Goal: Task Accomplishment & Management: Complete application form

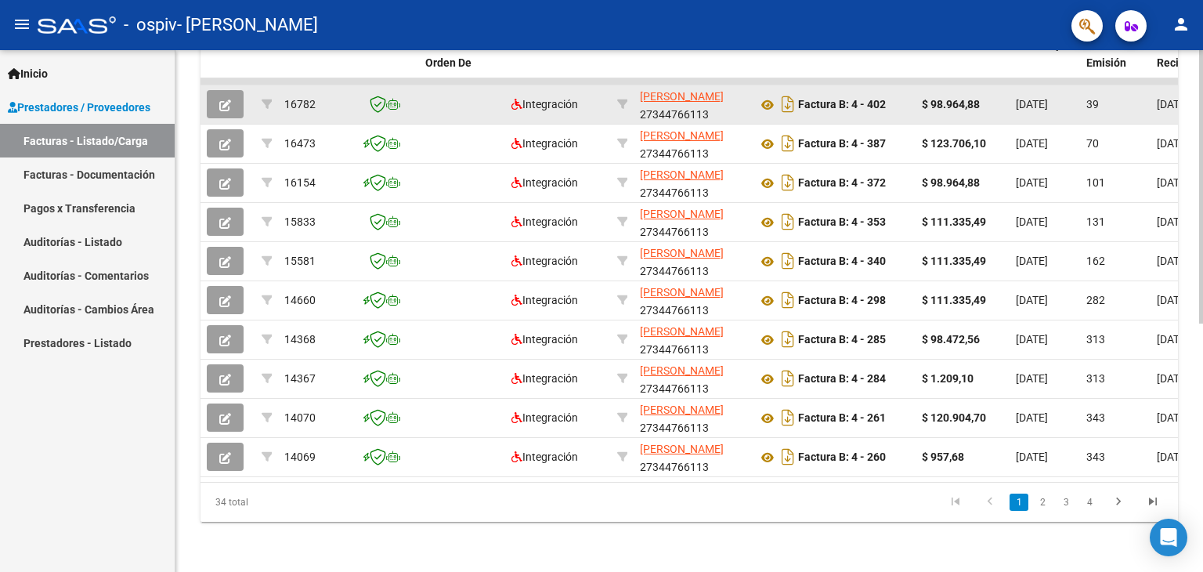
click at [222, 99] on icon "button" at bounding box center [225, 105] width 12 height 12
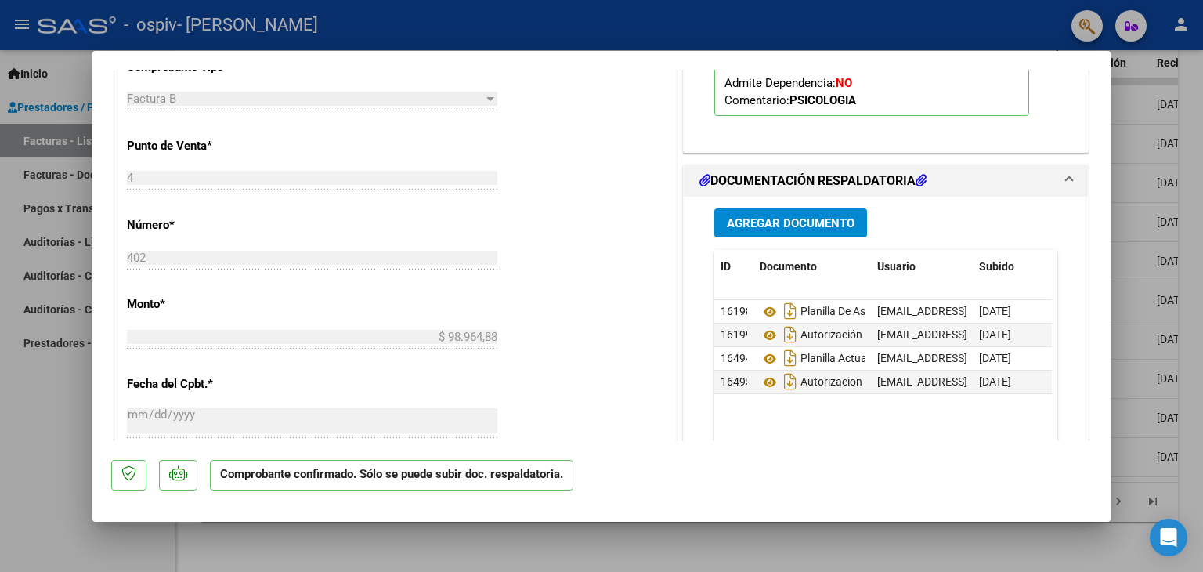
scroll to position [783, 0]
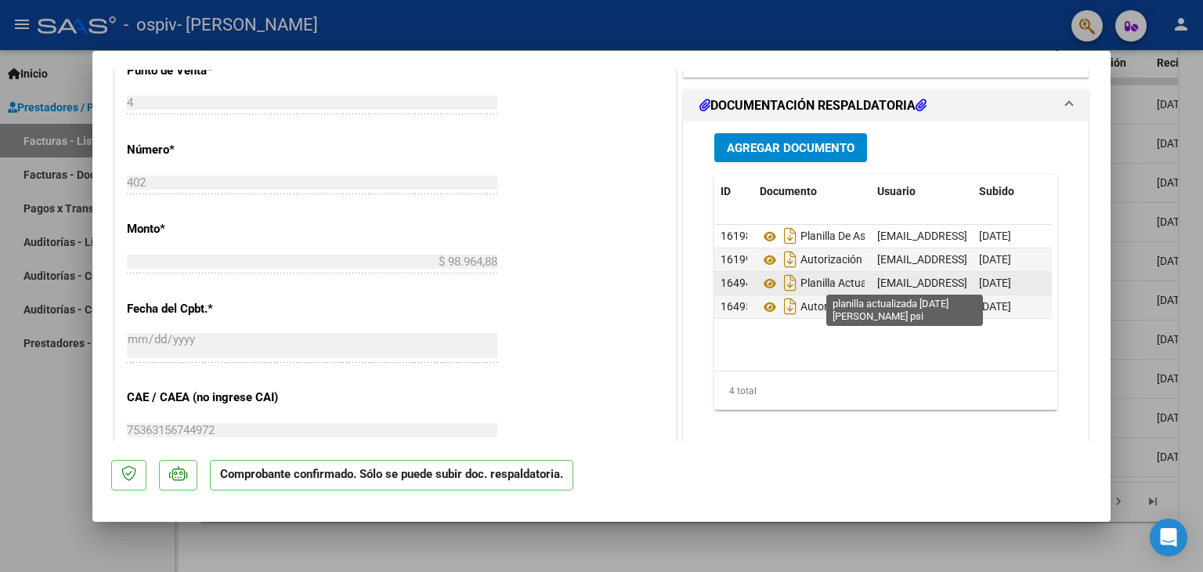
click at [822, 284] on span "Planilla Actualizada [DATE] [PERSON_NAME]" at bounding box center [888, 283] width 257 height 13
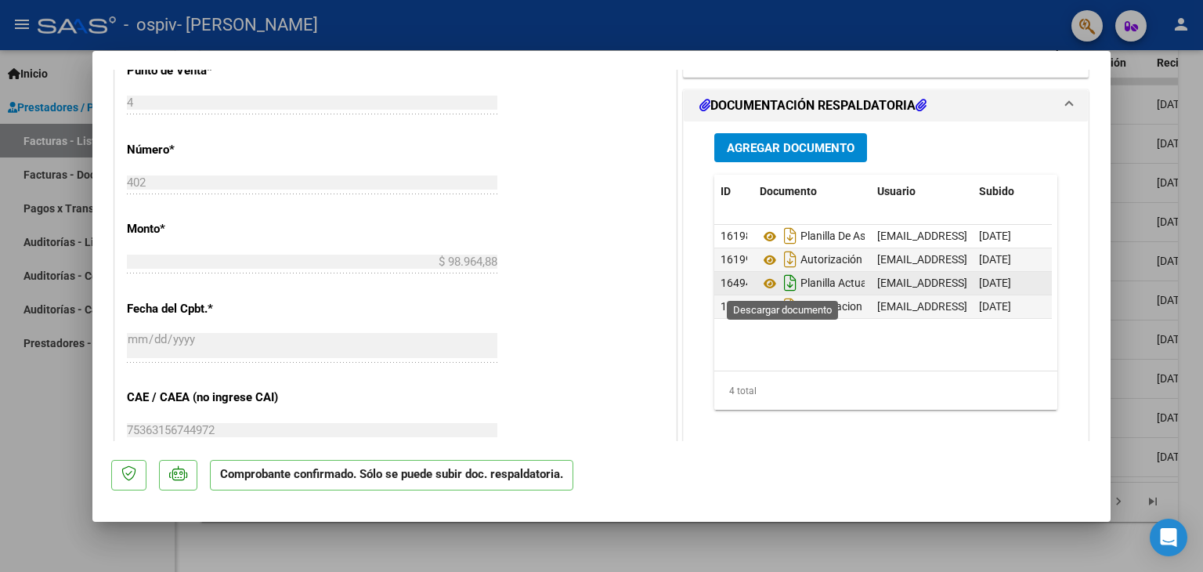
click at [789, 277] on icon "Descargar documento" at bounding box center [790, 282] width 20 height 25
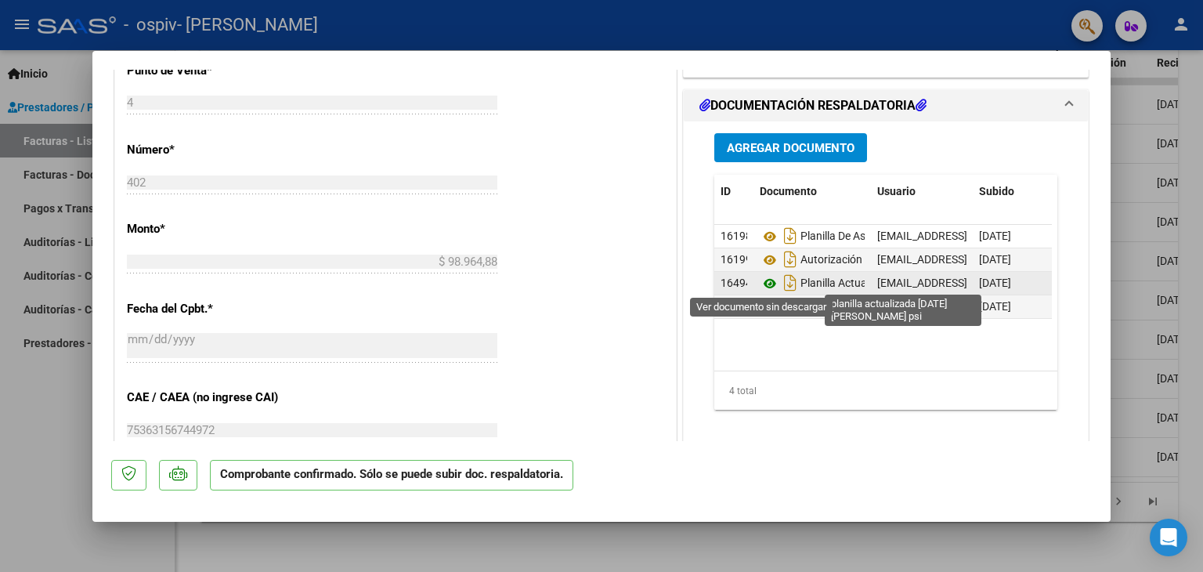
click at [764, 280] on icon at bounding box center [770, 283] width 20 height 19
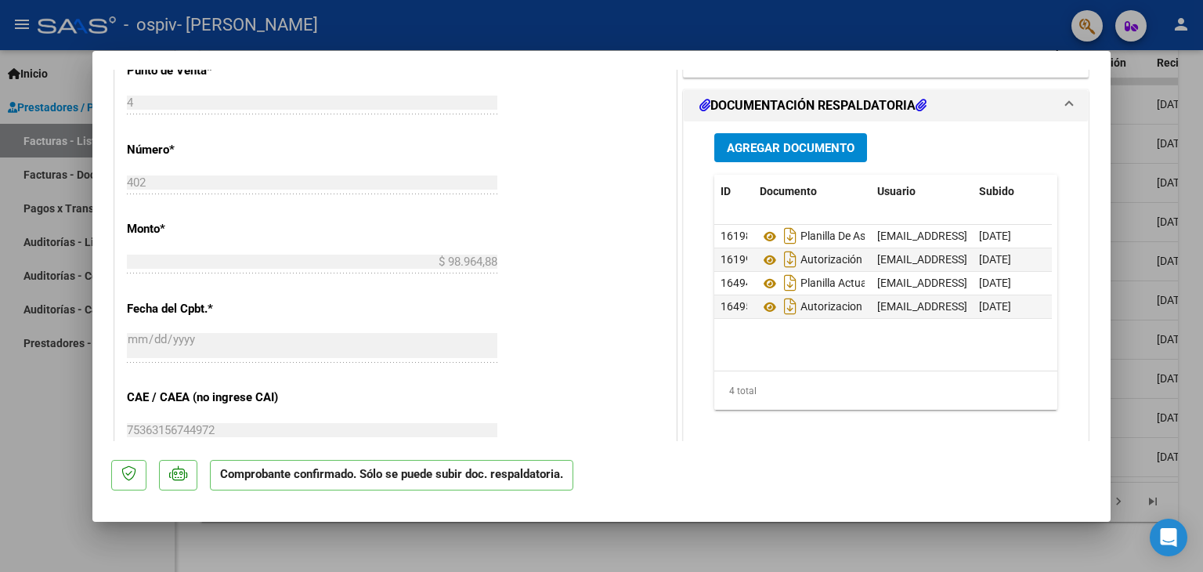
click at [716, 458] on mat-dialog-actions "Comprobante confirmado. Sólo se puede subir doc. respaldatoria." at bounding box center [601, 472] width 981 height 62
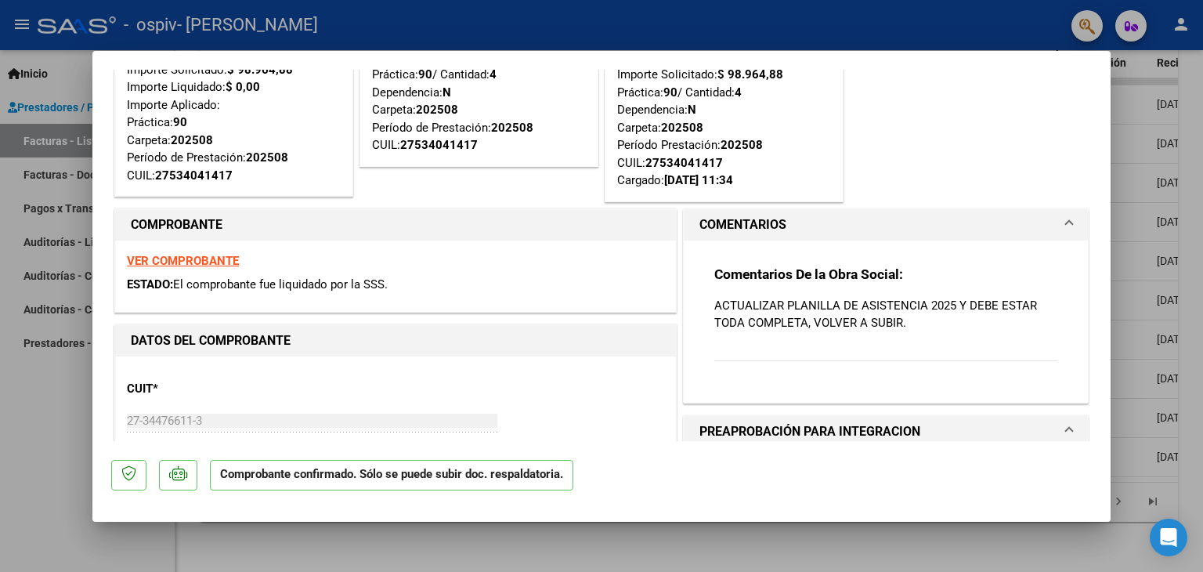
scroll to position [0, 0]
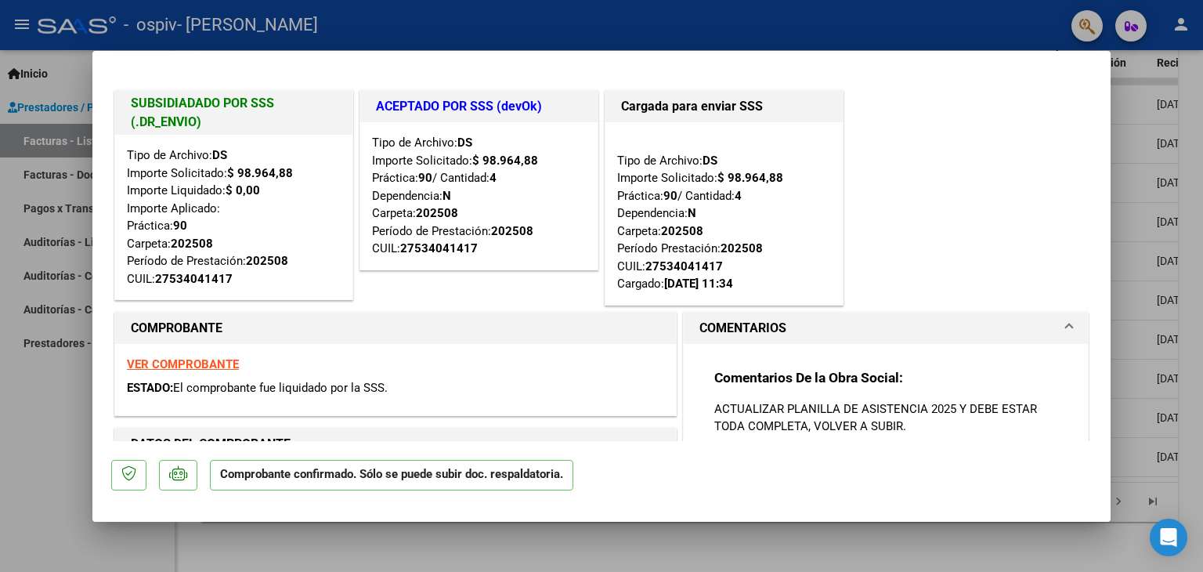
click at [753, 2] on div at bounding box center [601, 286] width 1203 height 572
type input "$ 0,00"
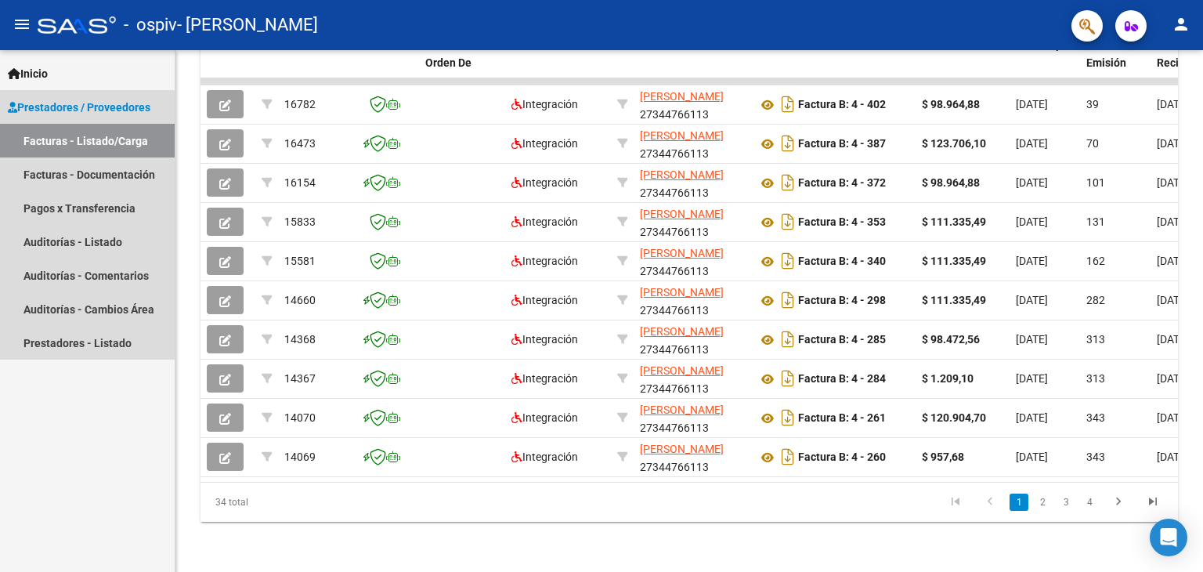
click at [133, 110] on span "Prestadores / Proveedores" at bounding box center [79, 107] width 143 height 17
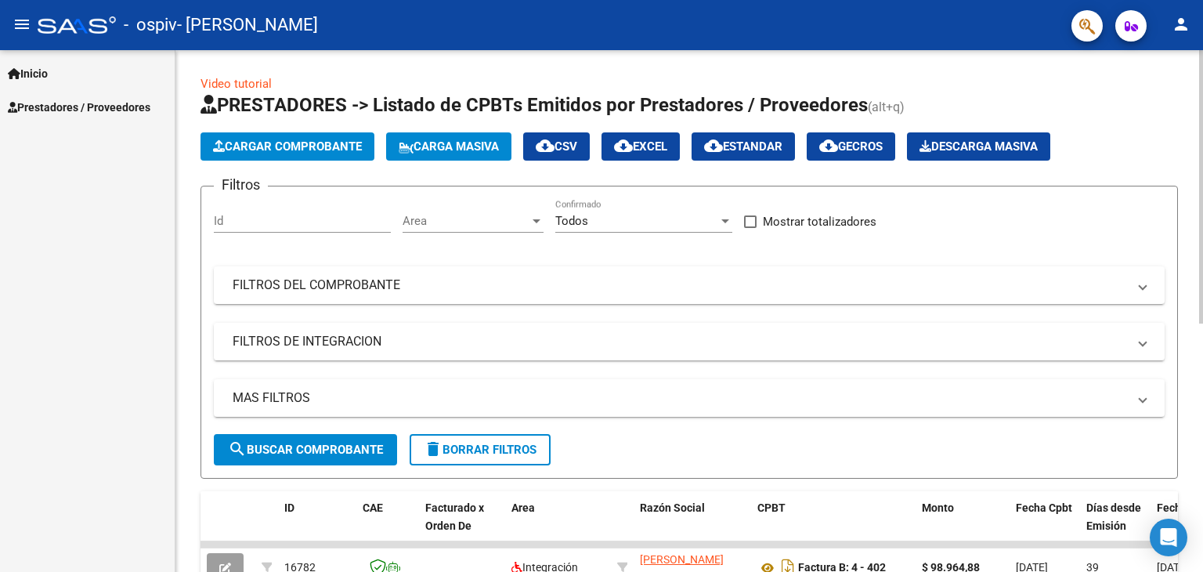
click at [262, 142] on span "Cargar Comprobante" at bounding box center [287, 146] width 149 height 14
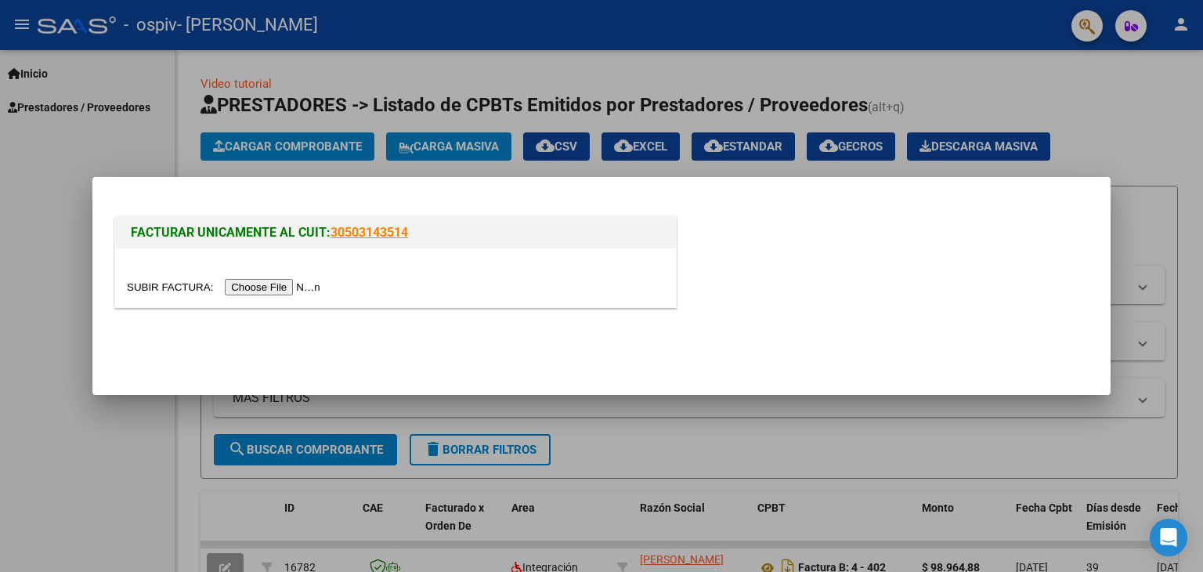
click at [261, 287] on input "file" at bounding box center [226, 287] width 198 height 16
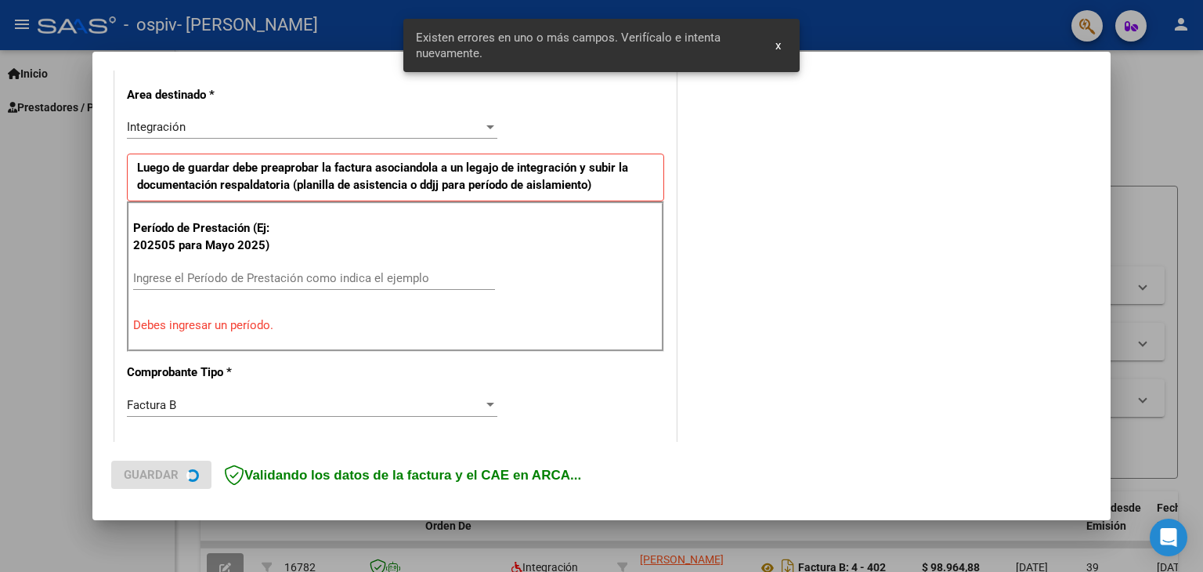
scroll to position [358, 0]
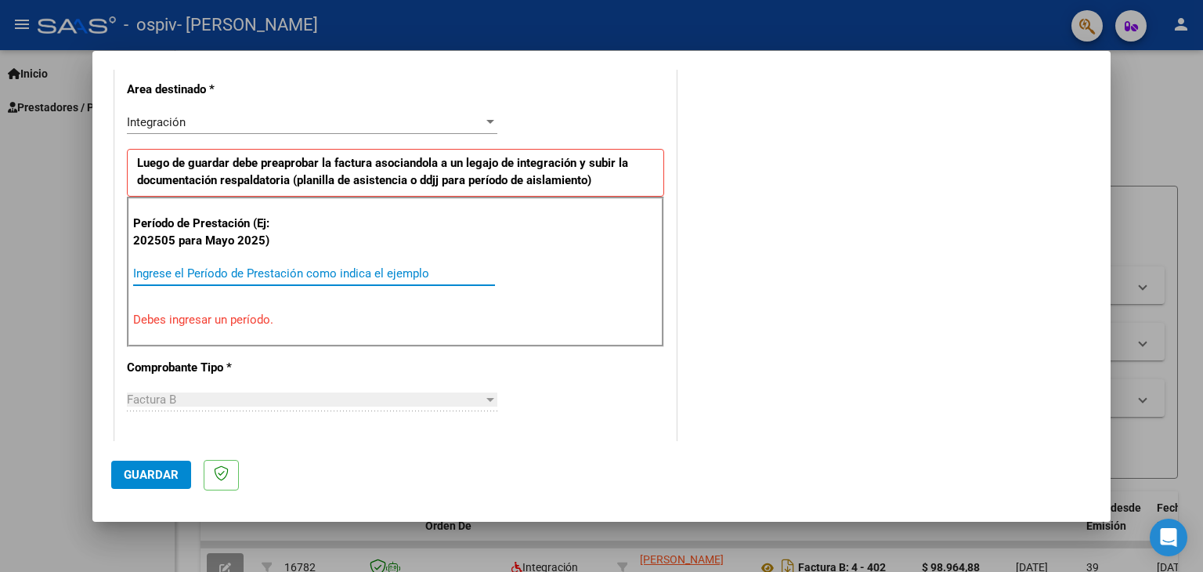
click at [197, 267] on input "Ingrese el Período de Prestación como indica el ejemplo" at bounding box center [314, 273] width 362 height 14
click at [222, 286] on div "Ingrese el Período de Prestación como indica el ejemplo" at bounding box center [314, 281] width 362 height 38
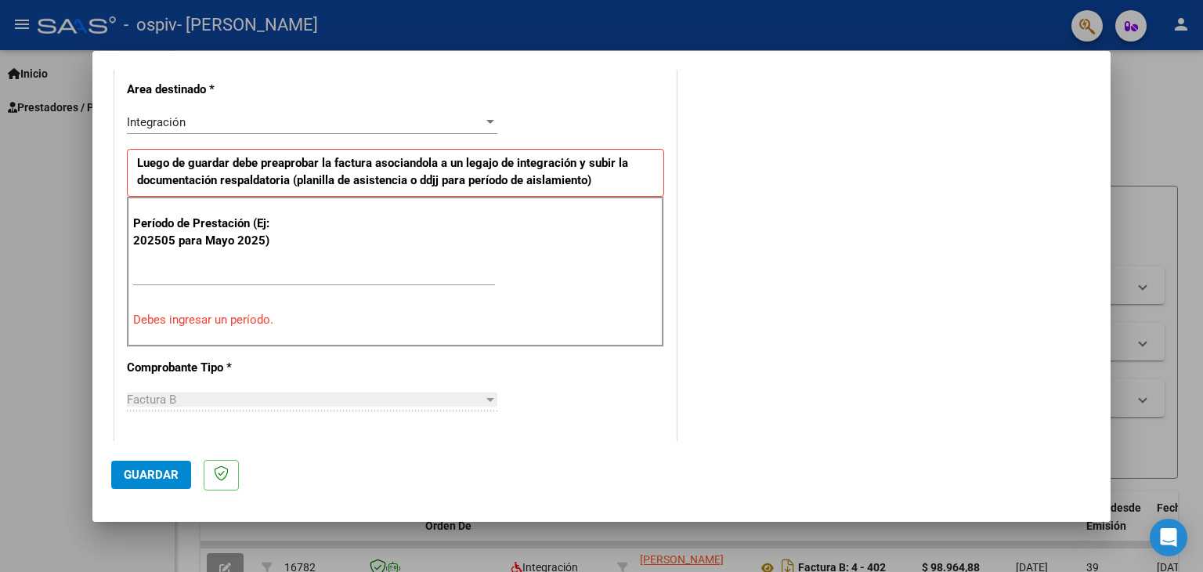
click at [223, 266] on input "Ingrese el Período de Prestación como indica el ejemplo" at bounding box center [314, 273] width 362 height 14
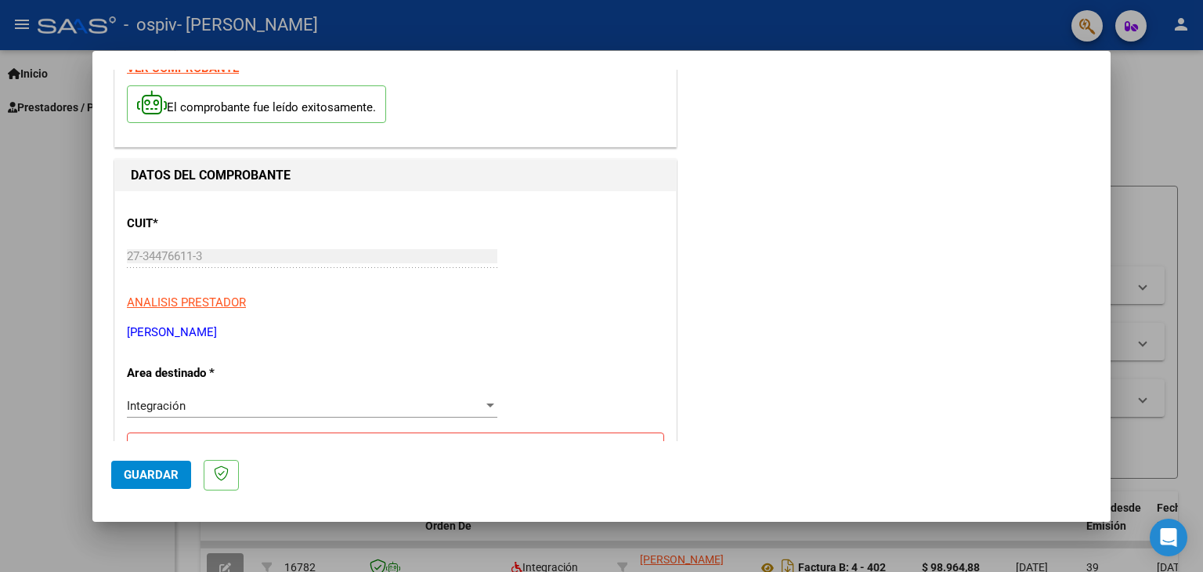
scroll to position [65, 0]
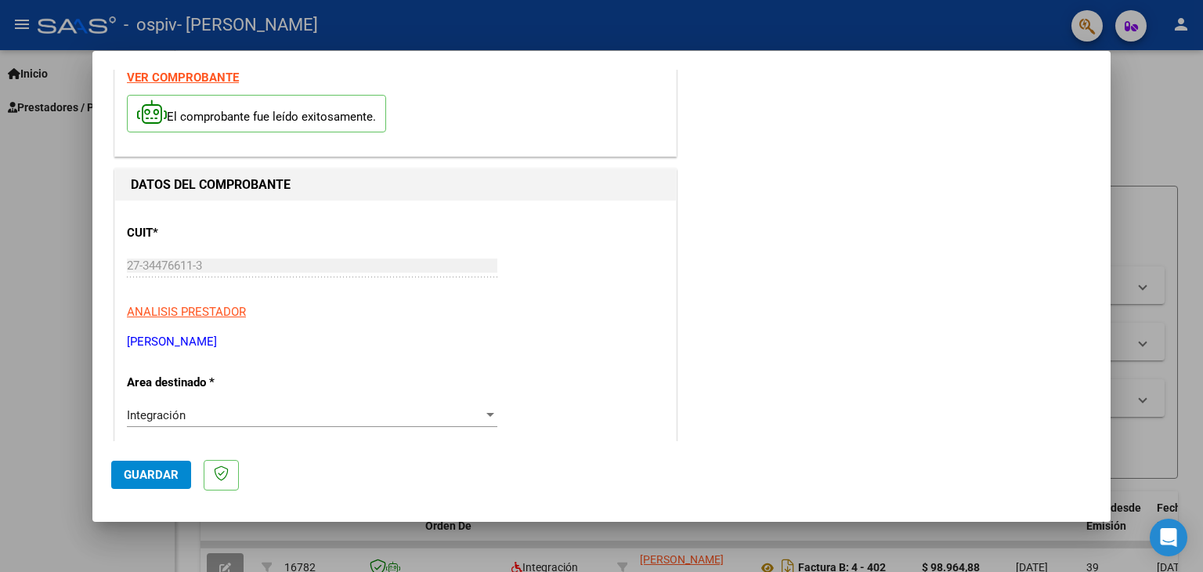
type input "202509"
click at [147, 472] on span "Guardar" at bounding box center [151, 475] width 55 height 14
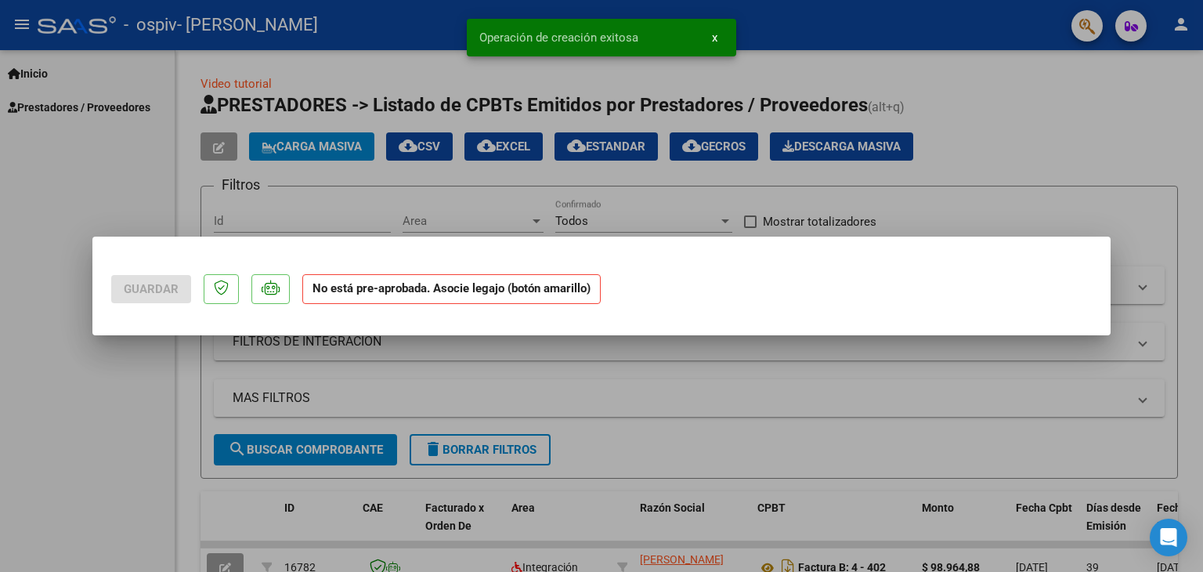
scroll to position [0, 0]
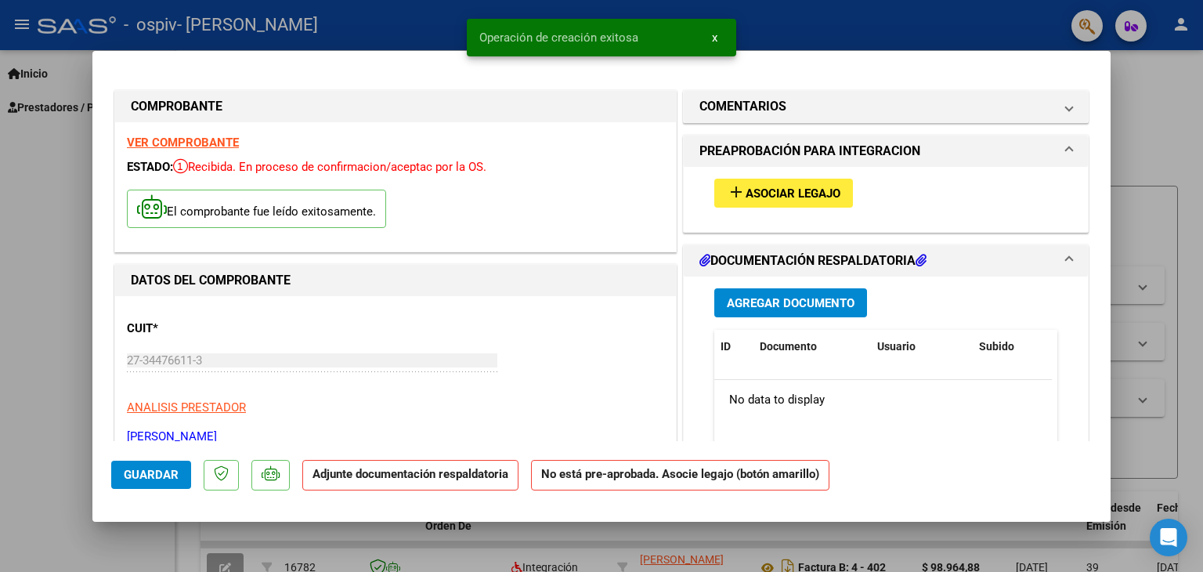
click at [774, 188] on span "Asociar Legajo" at bounding box center [793, 193] width 95 height 14
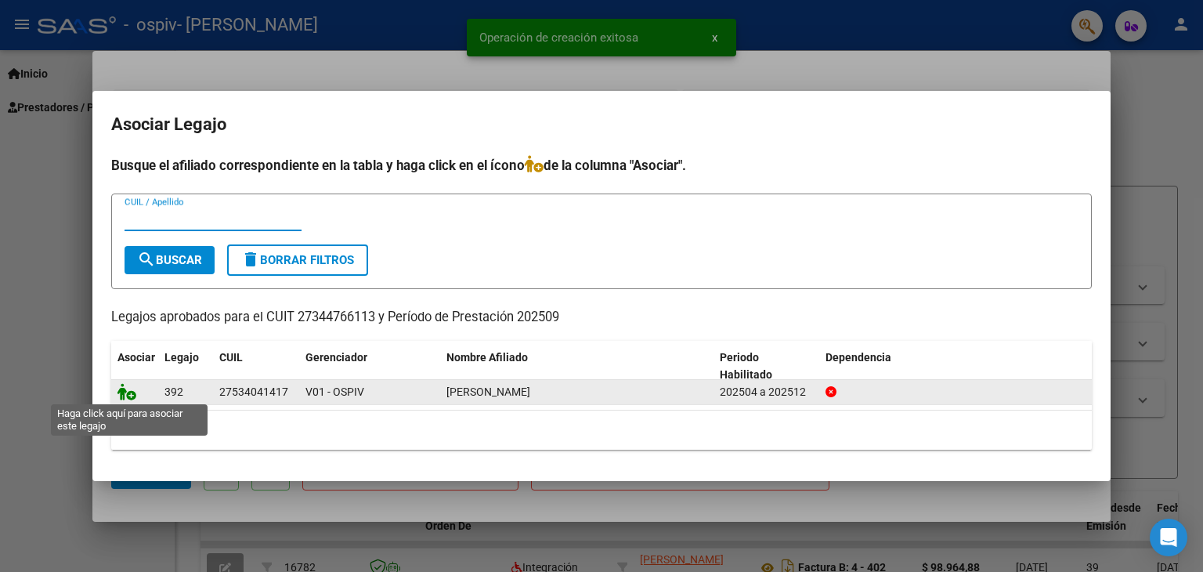
click at [122, 389] on icon at bounding box center [126, 391] width 19 height 17
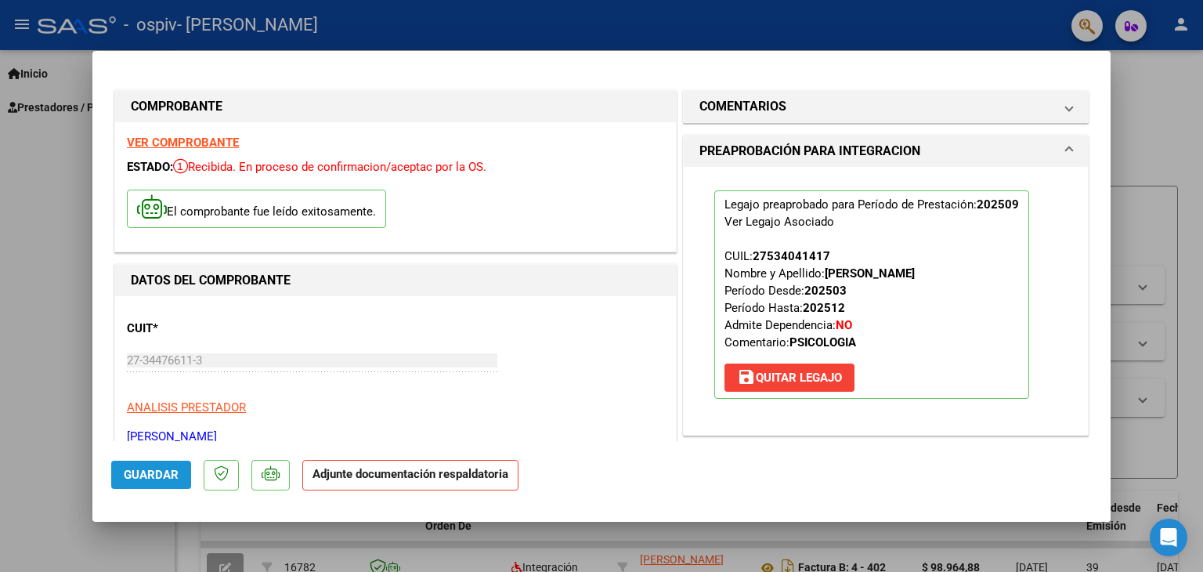
click at [168, 475] on span "Guardar" at bounding box center [151, 475] width 55 height 14
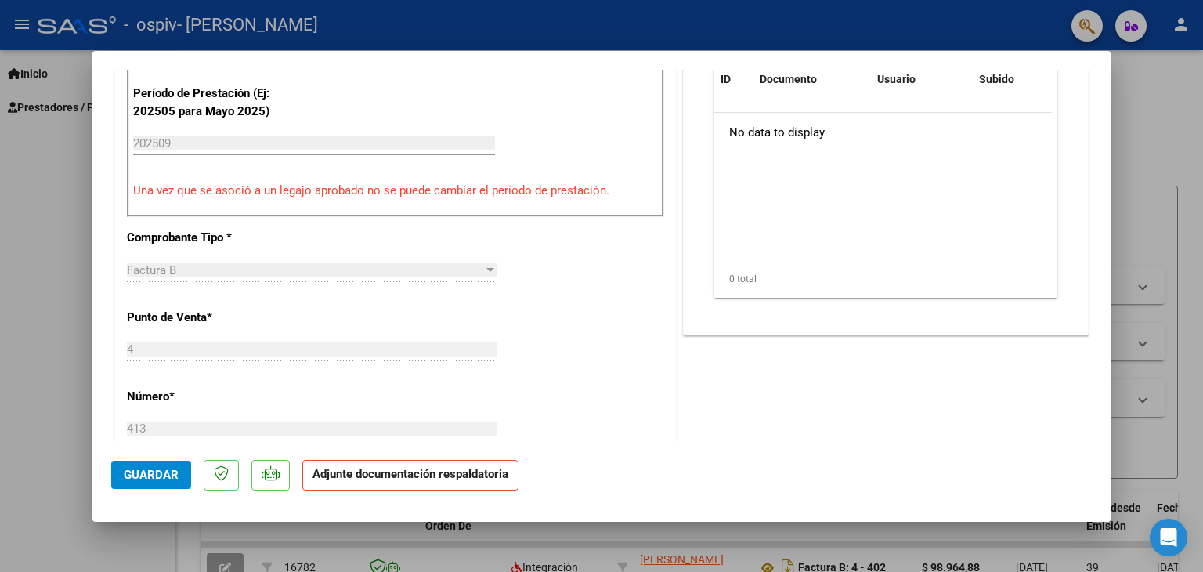
scroll to position [235, 0]
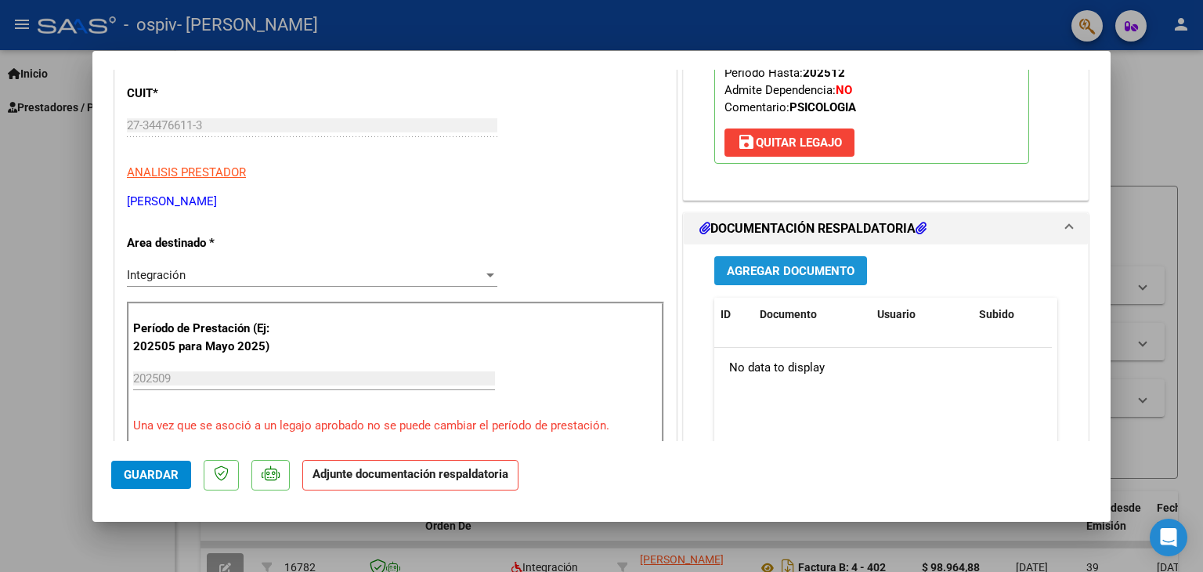
click at [746, 273] on span "Agregar Documento" at bounding box center [791, 271] width 128 height 14
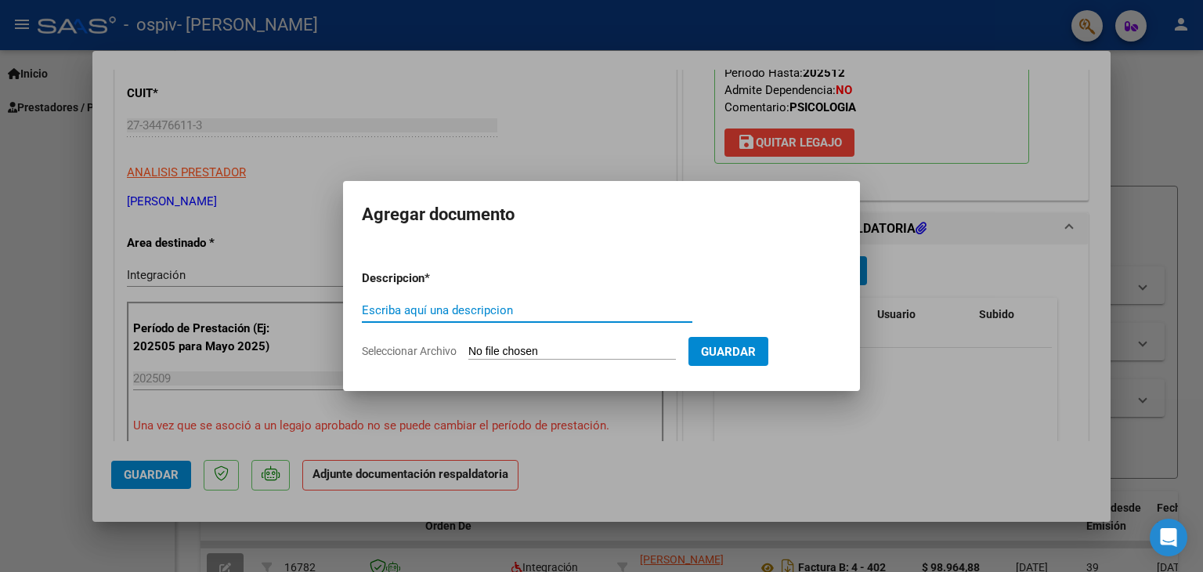
click at [484, 311] on input "Escriba aquí una descripcion" at bounding box center [527, 310] width 330 height 14
type input "PLANILLA DE ASISTENCIA [DATE] [PERSON_NAME]"
click at [526, 347] on input "Seleccionar Archivo" at bounding box center [572, 352] width 208 height 15
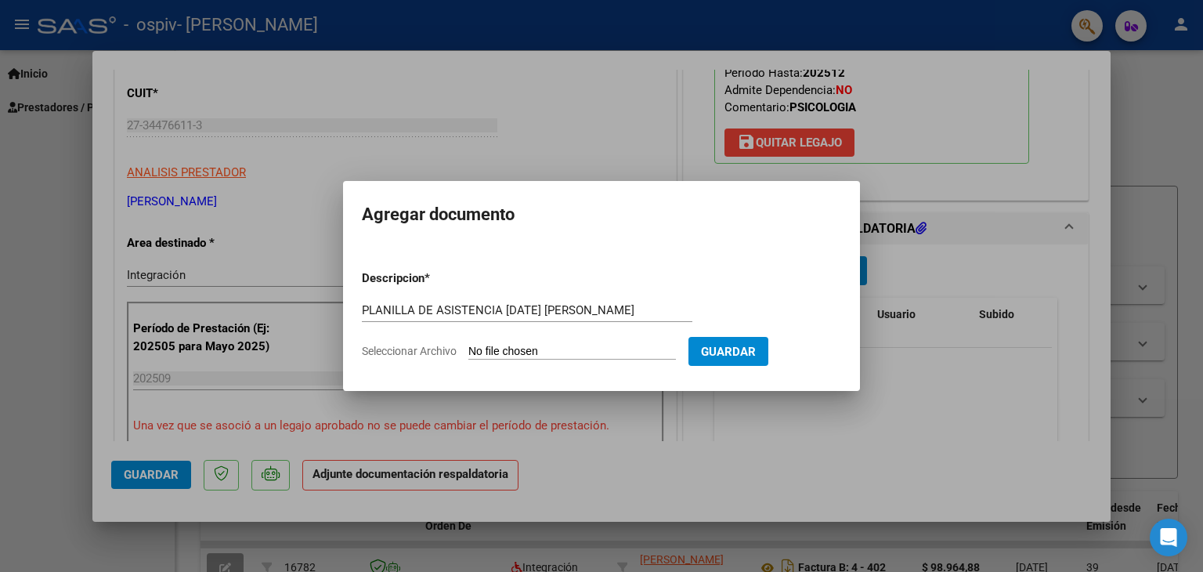
type input "C:\fakepath\27344766113_006_00004_00000413.pdf"
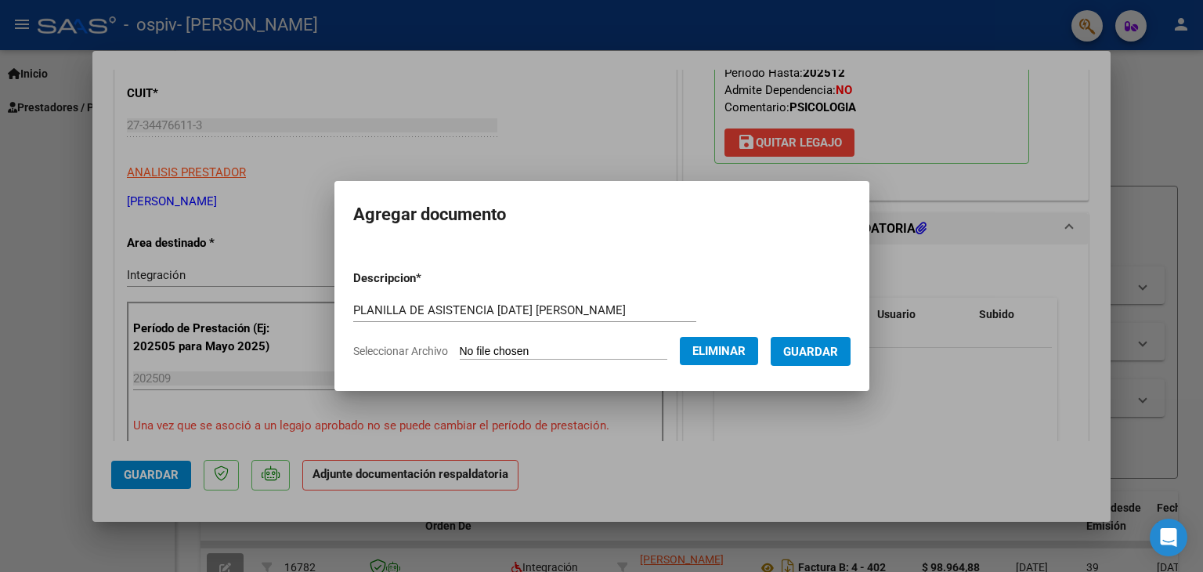
click at [848, 367] on form "Descripcion * PLANILLA DE ASISTENCIA [DATE] [PERSON_NAME] Escriba aquí una desc…" at bounding box center [601, 315] width 497 height 114
click at [419, 349] on span "Seleccionar Archivo" at bounding box center [400, 351] width 95 height 13
click at [713, 345] on span "Eliminar" at bounding box center [718, 351] width 53 height 14
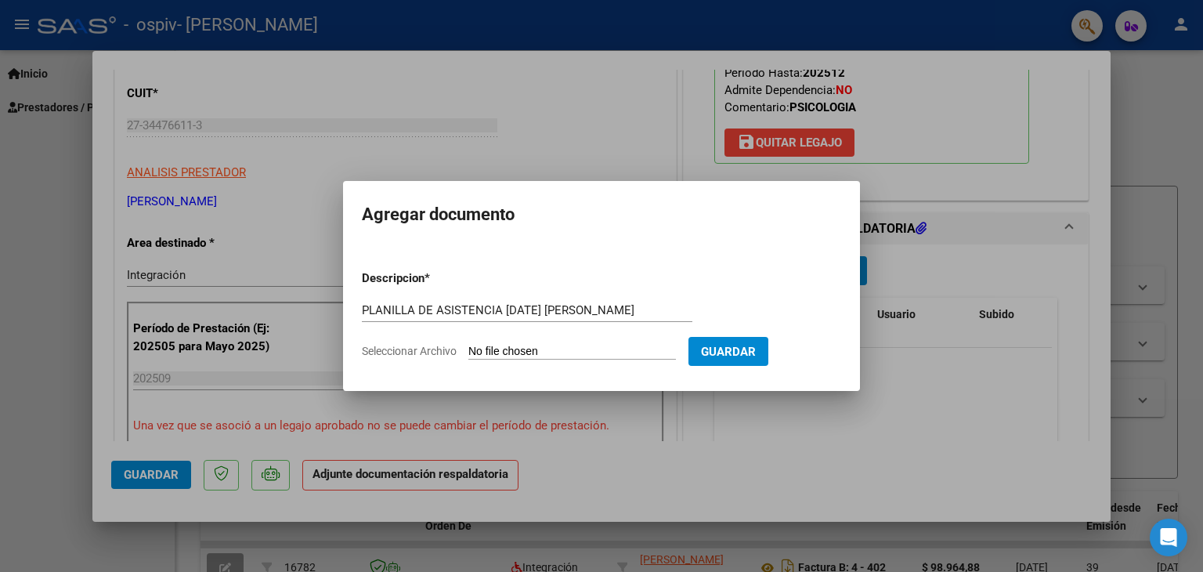
click at [429, 349] on span "Seleccionar Archivo" at bounding box center [409, 351] width 95 height 13
click at [468, 349] on input "Seleccionar Archivo" at bounding box center [572, 352] width 208 height 15
type input "C:\fakepath\Asistencia [DATE] [PERSON_NAME] psi.pdf"
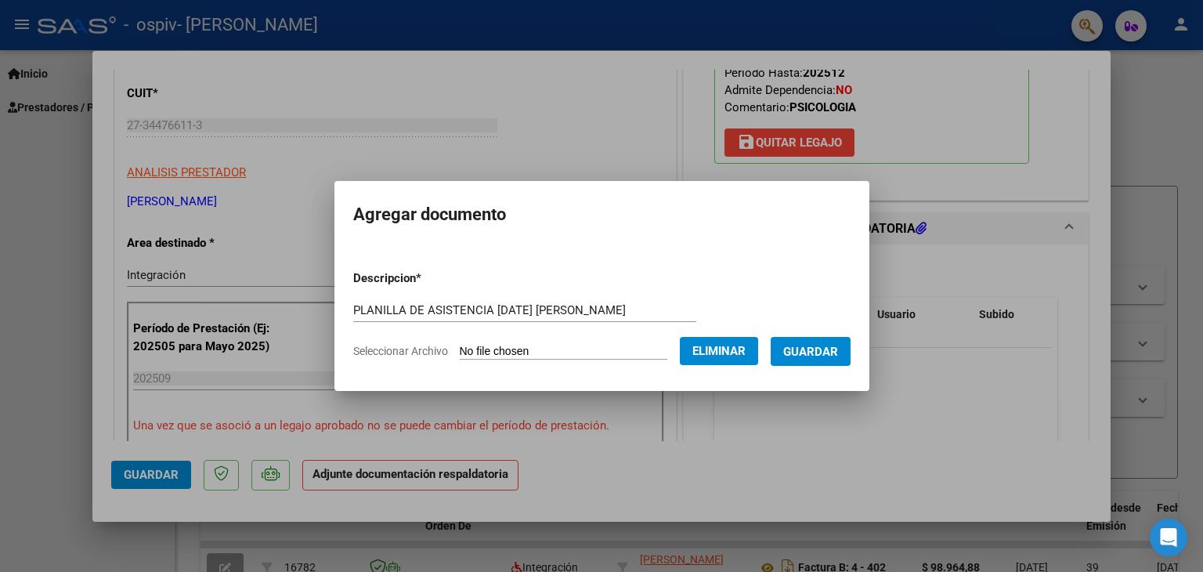
click at [824, 352] on span "Guardar" at bounding box center [810, 352] width 55 height 14
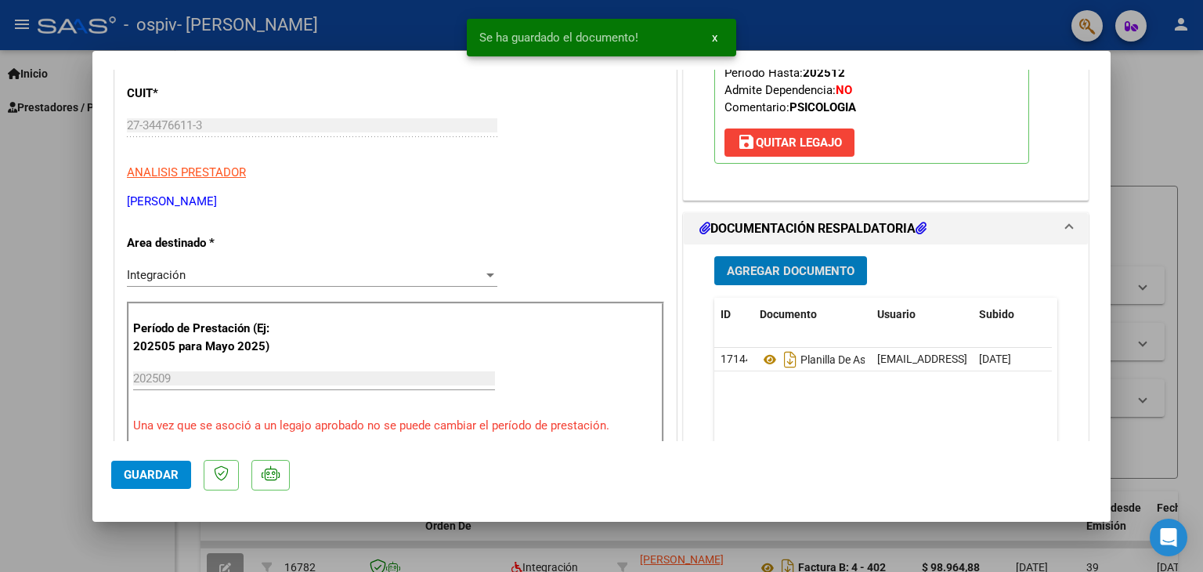
click at [799, 264] on span "Agregar Documento" at bounding box center [791, 271] width 128 height 14
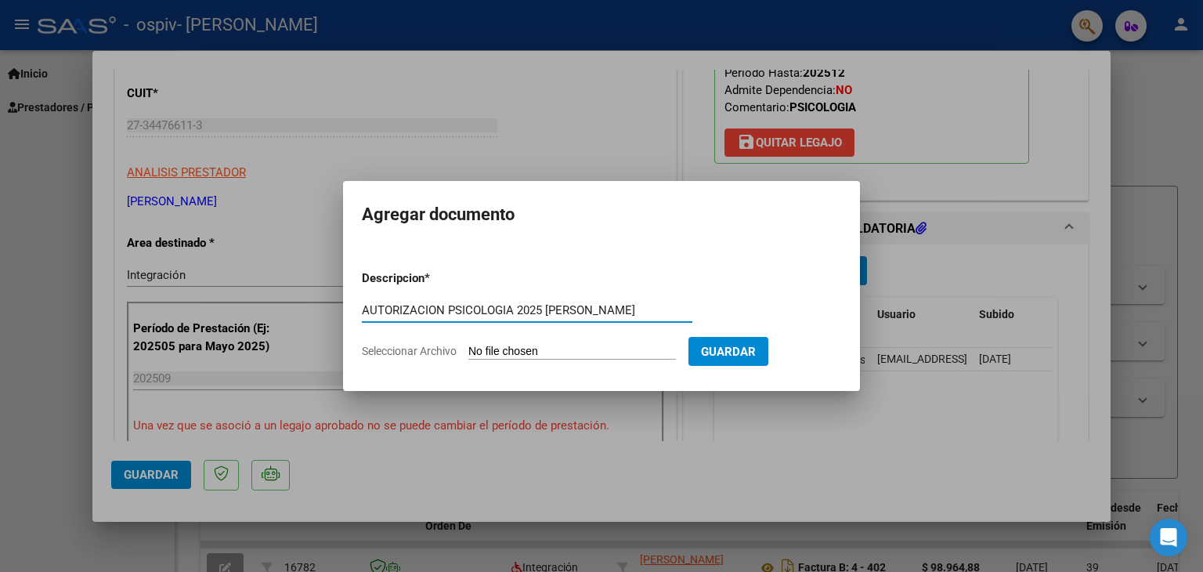
type input "AUTORIZACION PSICOLOGIA 2025 [PERSON_NAME]"
click at [411, 345] on span "Seleccionar Archivo" at bounding box center [409, 351] width 95 height 13
click at [468, 345] on input "Seleccionar Archivo" at bounding box center [572, 352] width 208 height 15
type input "C:\fakepath\2025 AUTORIZACION [PERSON_NAME] DNI 53404141.pdf"
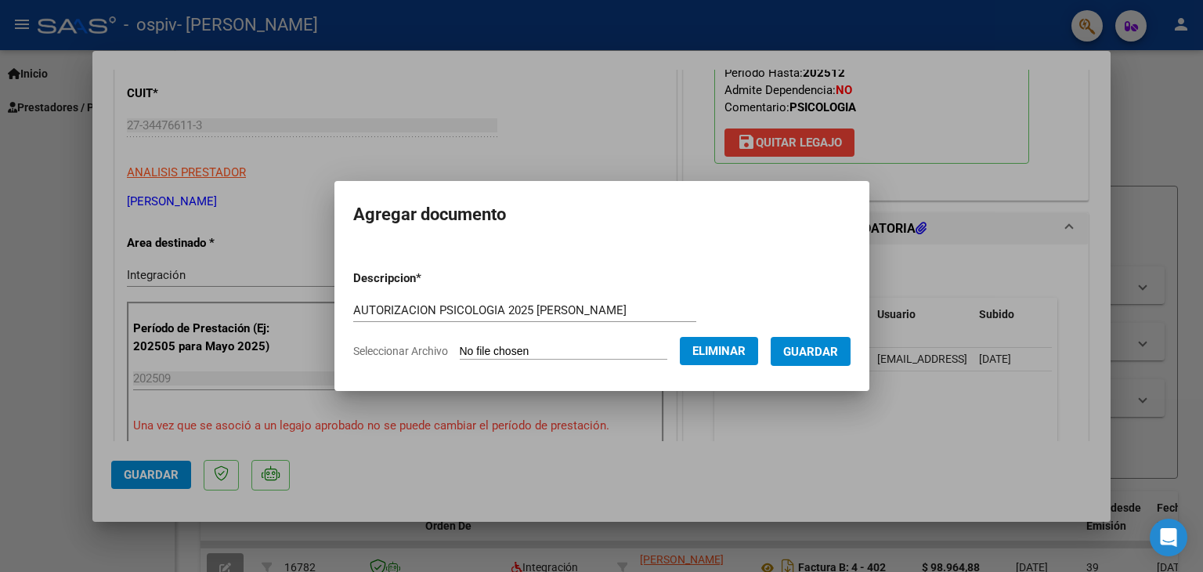
click at [818, 346] on span "Guardar" at bounding box center [810, 352] width 55 height 14
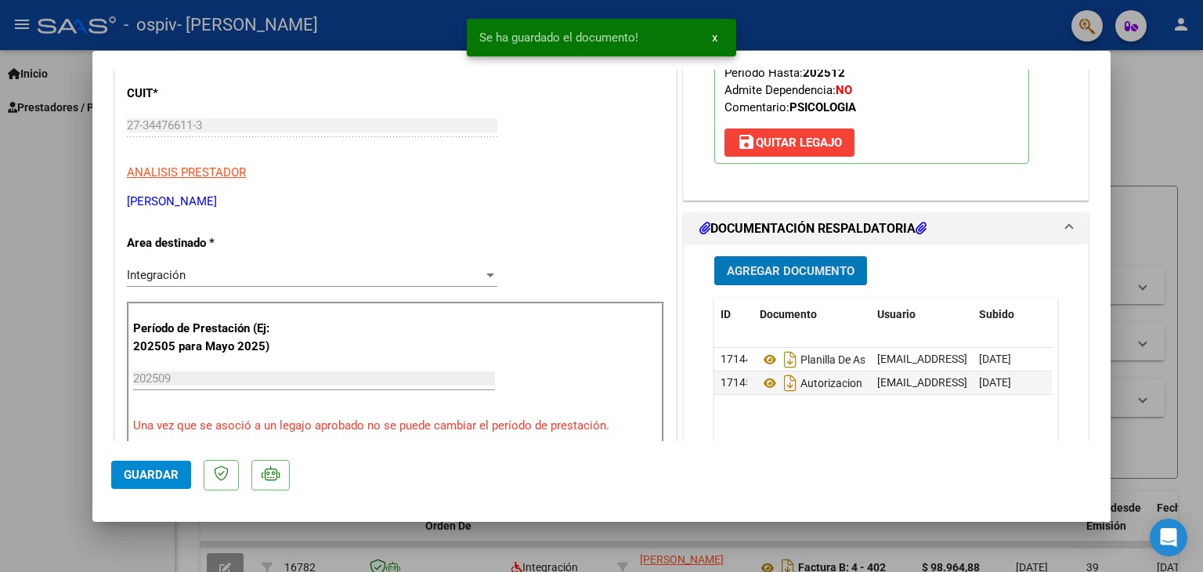
click at [774, 268] on span "Agregar Documento" at bounding box center [791, 271] width 128 height 14
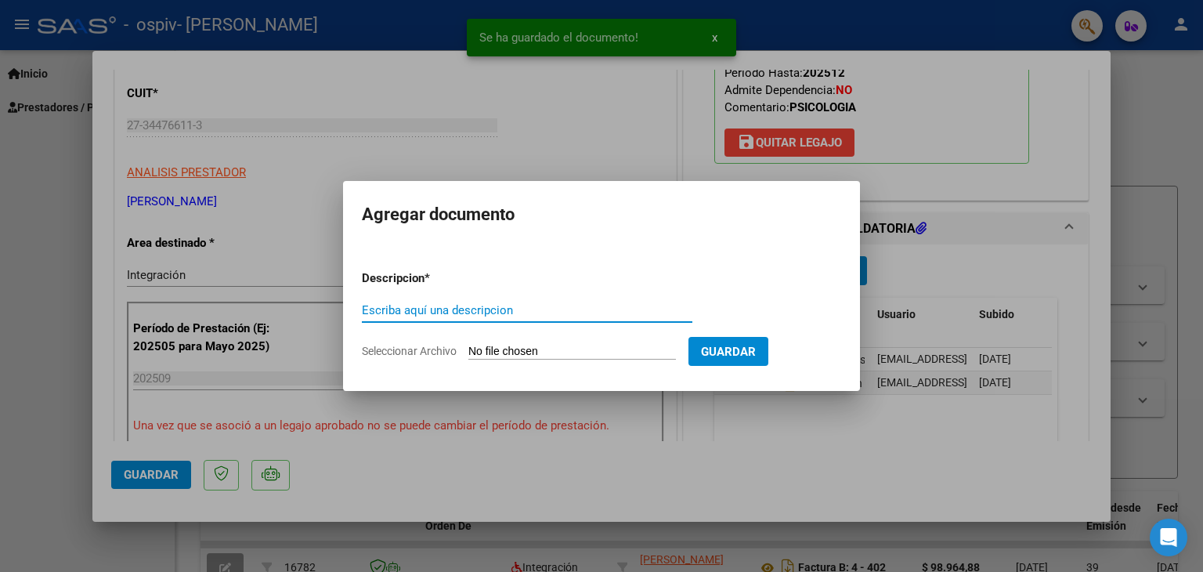
click at [532, 312] on input "Escriba aquí una descripcion" at bounding box center [527, 310] width 330 height 14
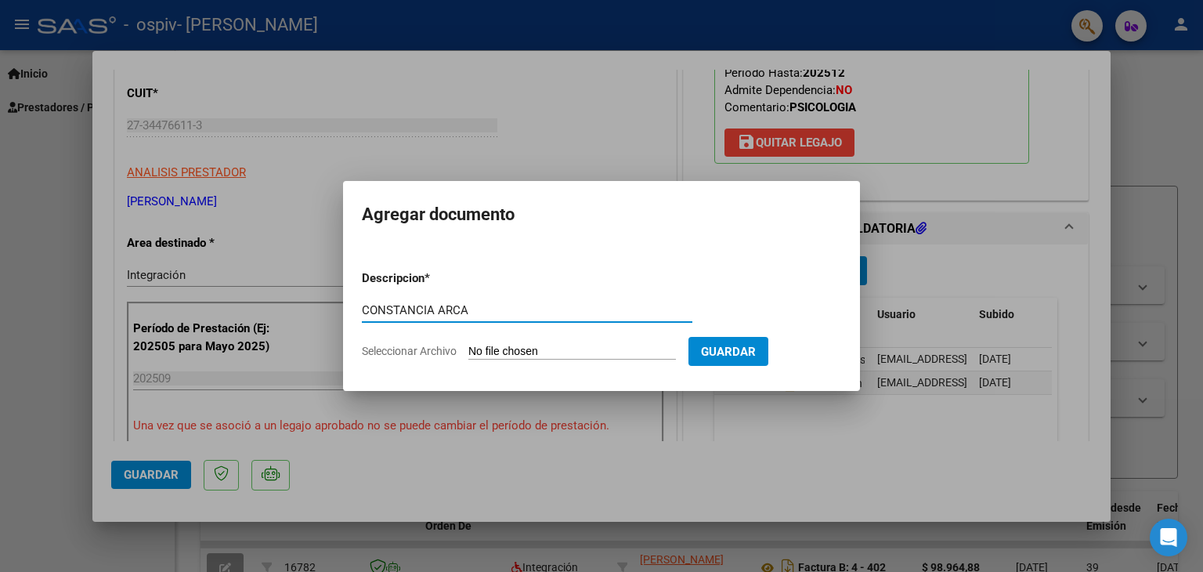
type input "CONSTANCIA ARCA"
click at [498, 351] on input "Seleccionar Archivo" at bounding box center [572, 352] width 208 height 15
type input "C:\fakepath\Constancia arca [DATE].pdf"
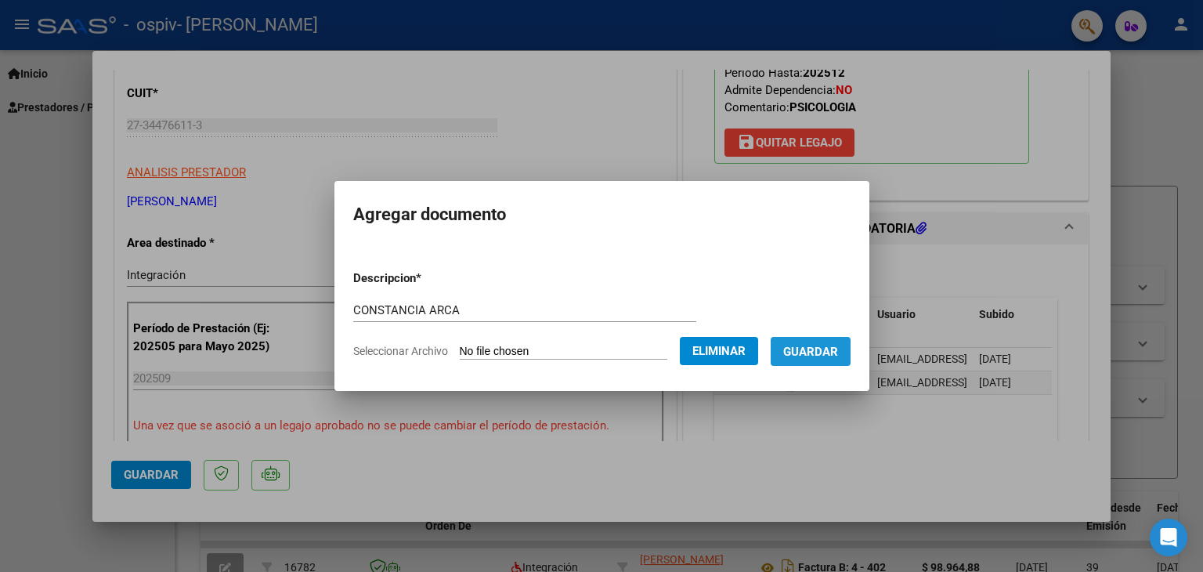
click at [838, 352] on span "Guardar" at bounding box center [810, 352] width 55 height 14
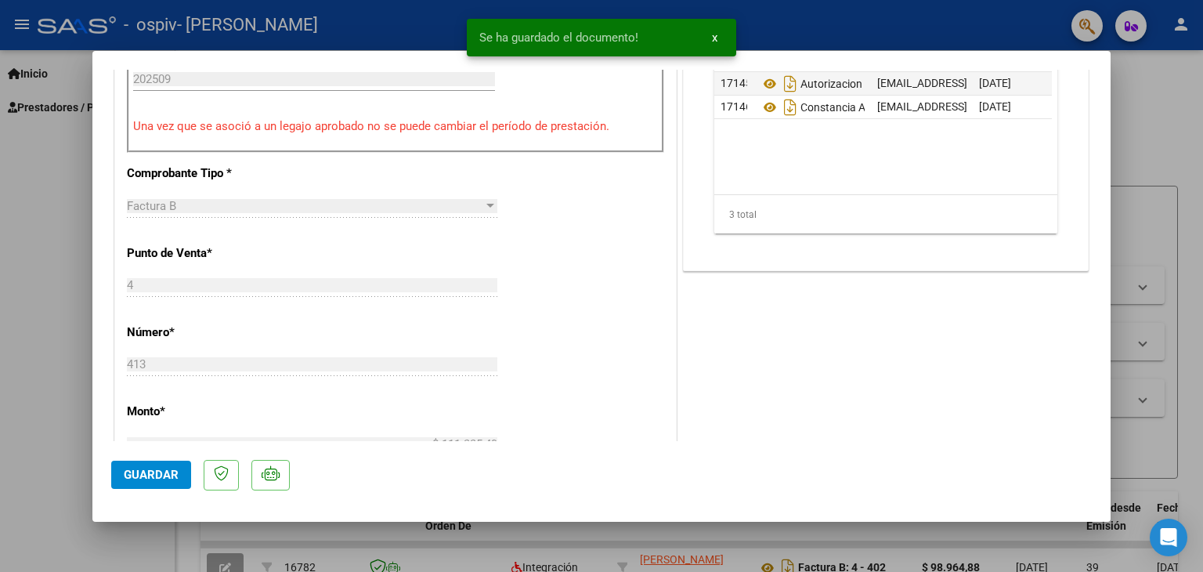
scroll to position [548, 0]
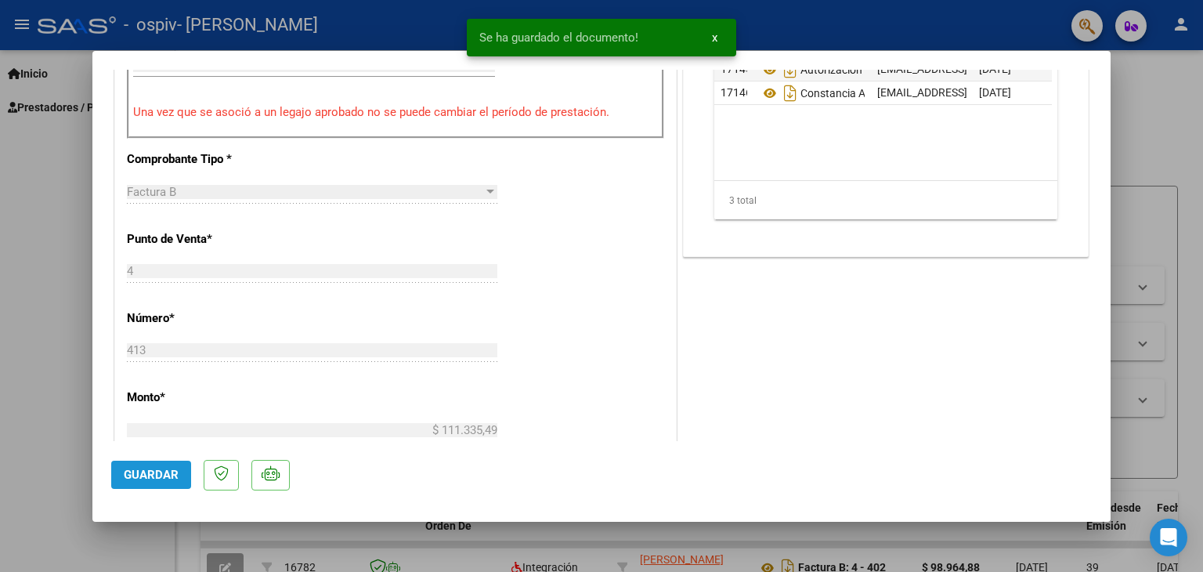
click at [150, 474] on span "Guardar" at bounding box center [151, 475] width 55 height 14
click at [912, 13] on div at bounding box center [601, 286] width 1203 height 572
type input "$ 0,00"
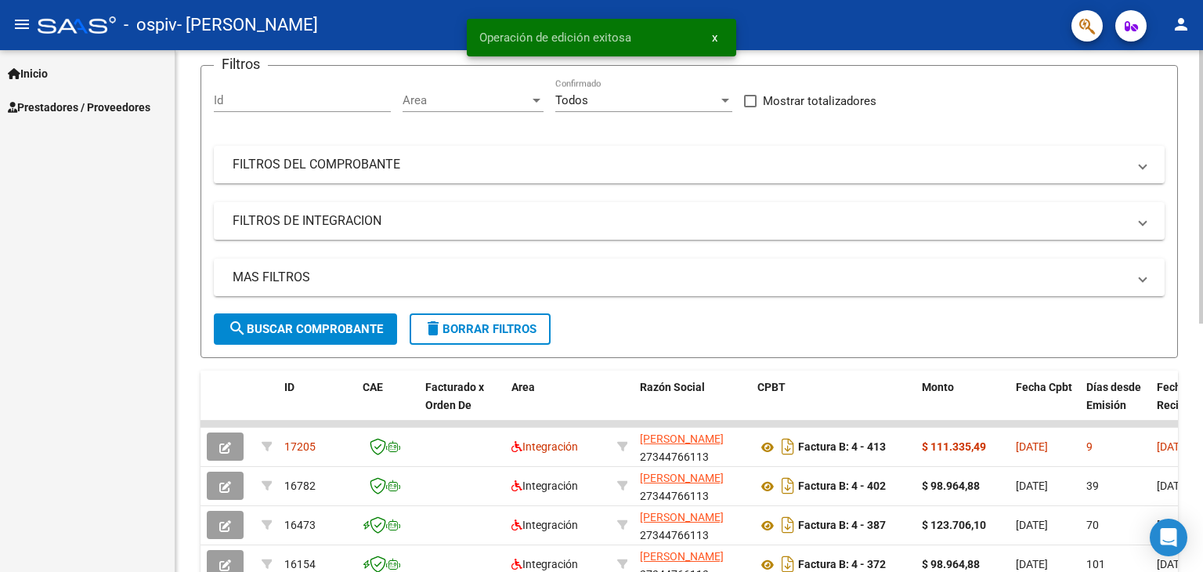
scroll to position [313, 0]
